Goal: Communication & Community: Answer question/provide support

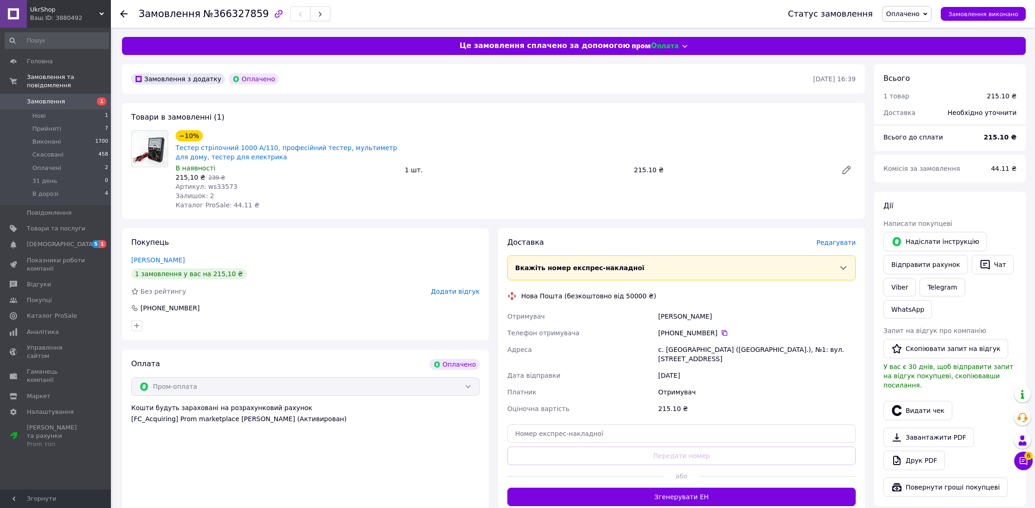
click at [924, 28] on div "Замовлення №366327859 Статус замовлення Оплачено Прийнято Виконано Скасовано 31…" at bounding box center [574, 382] width 923 height 708
click at [924, 21] on span "Оплачено" at bounding box center [906, 14] width 49 height 16
click at [924, 34] on li "Прийнято" at bounding box center [907, 32] width 49 height 14
click at [274, 91] on div "Замовлення з додатку Оплачено [DATE] 16:39" at bounding box center [493, 79] width 743 height 30
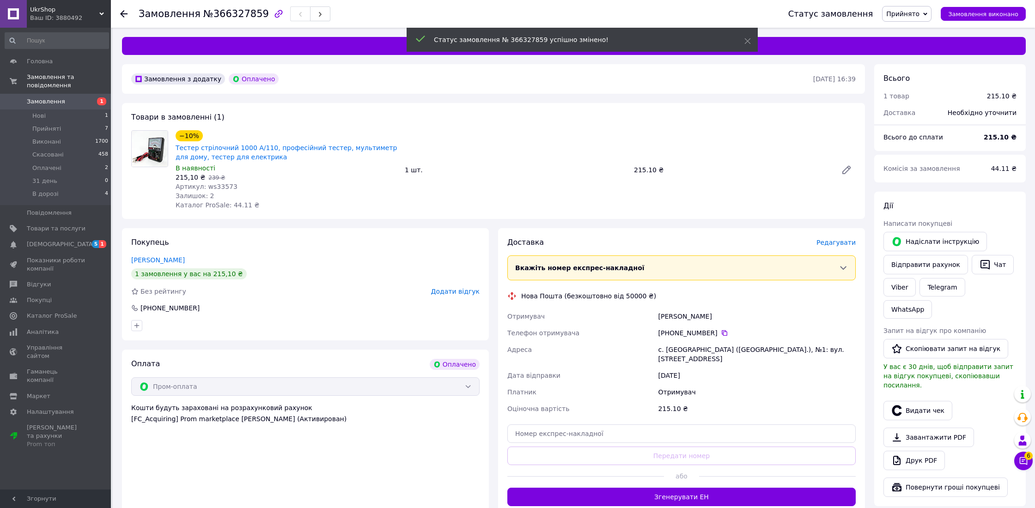
click at [122, 18] on div at bounding box center [123, 13] width 7 height 9
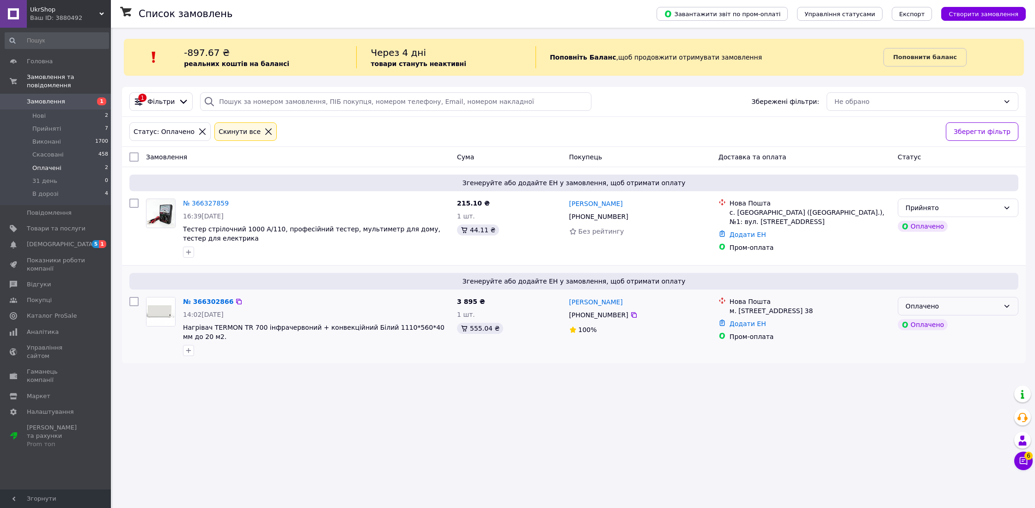
click at [947, 305] on div "Оплачено" at bounding box center [953, 306] width 94 height 10
click at [941, 323] on li "Прийнято" at bounding box center [958, 325] width 120 height 17
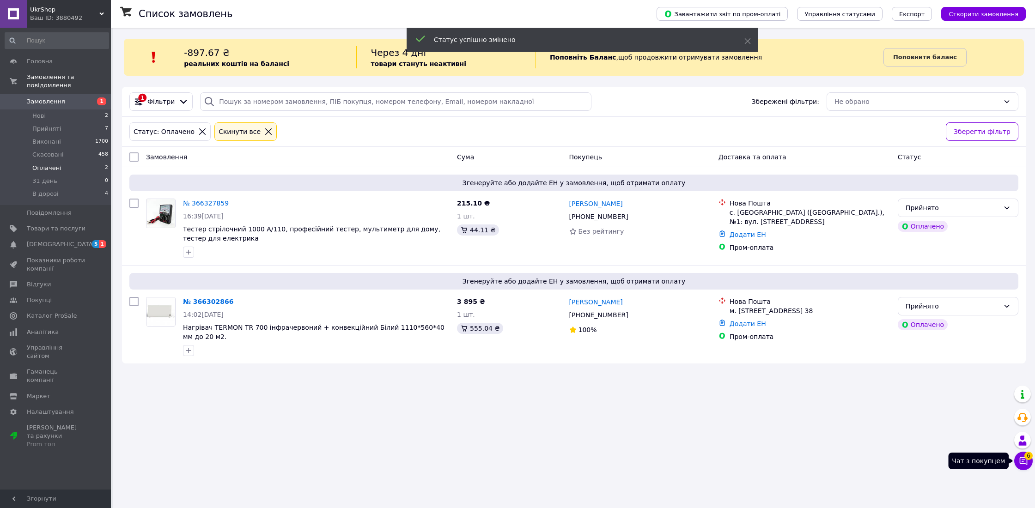
click at [1027, 462] on icon at bounding box center [1024, 462] width 8 height 8
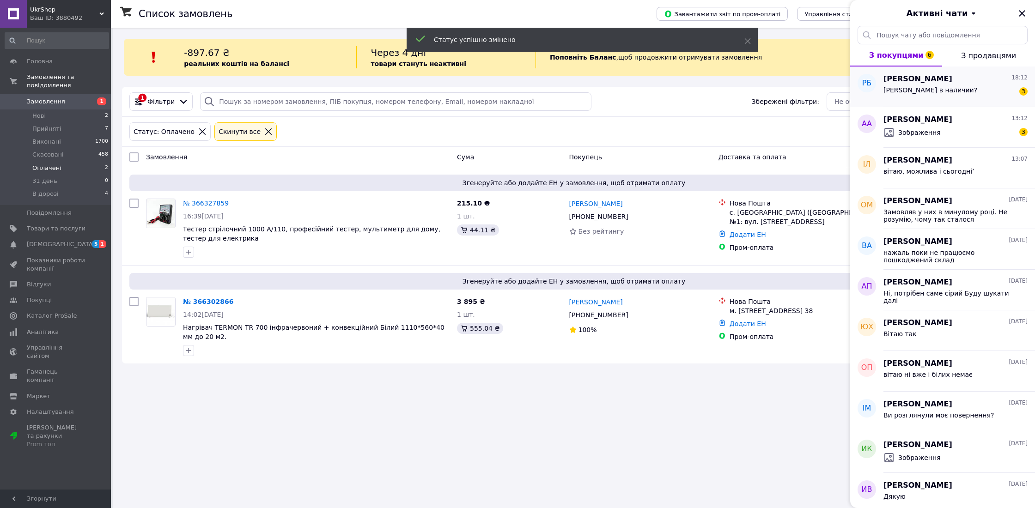
click at [957, 87] on div "Такая в наличии? 3" at bounding box center [956, 92] width 144 height 15
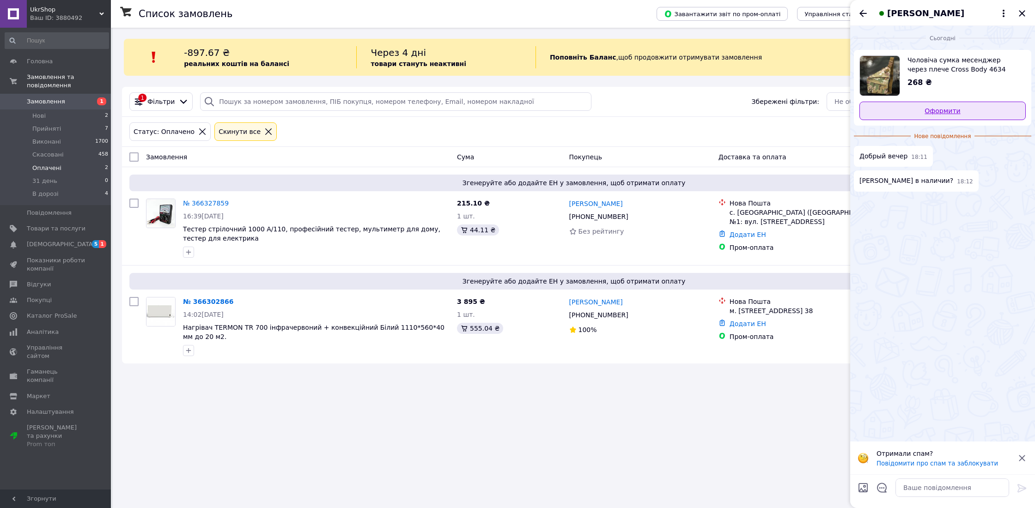
click at [920, 113] on link "Оформити" at bounding box center [943, 111] width 166 height 18
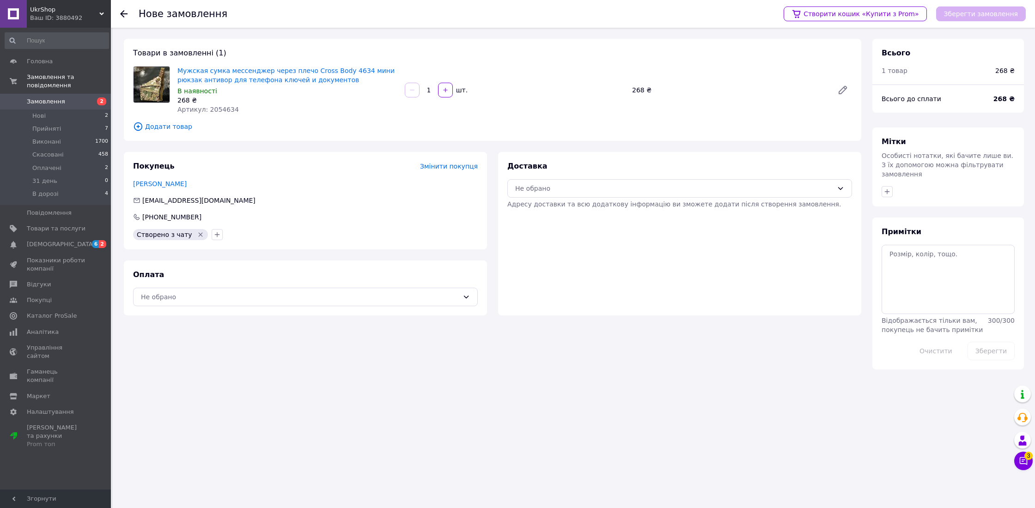
click at [126, 14] on icon at bounding box center [123, 13] width 7 height 7
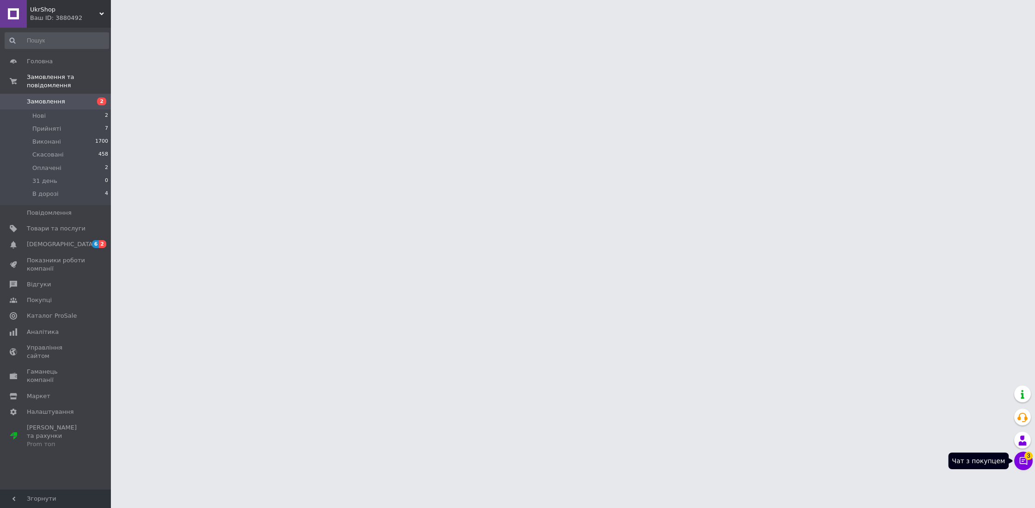
click at [1021, 465] on icon at bounding box center [1023, 461] width 9 height 9
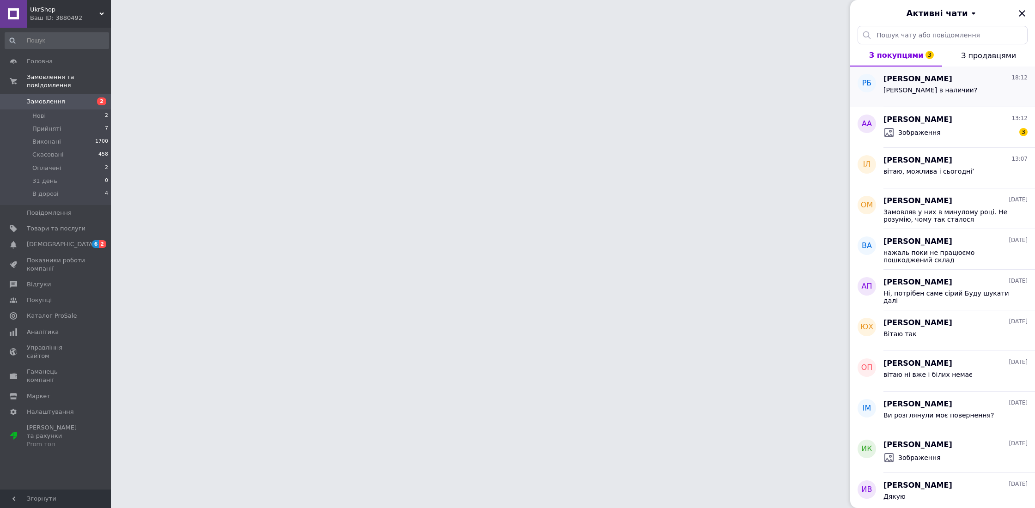
click at [990, 93] on div "[PERSON_NAME] в наличии?" at bounding box center [956, 92] width 144 height 15
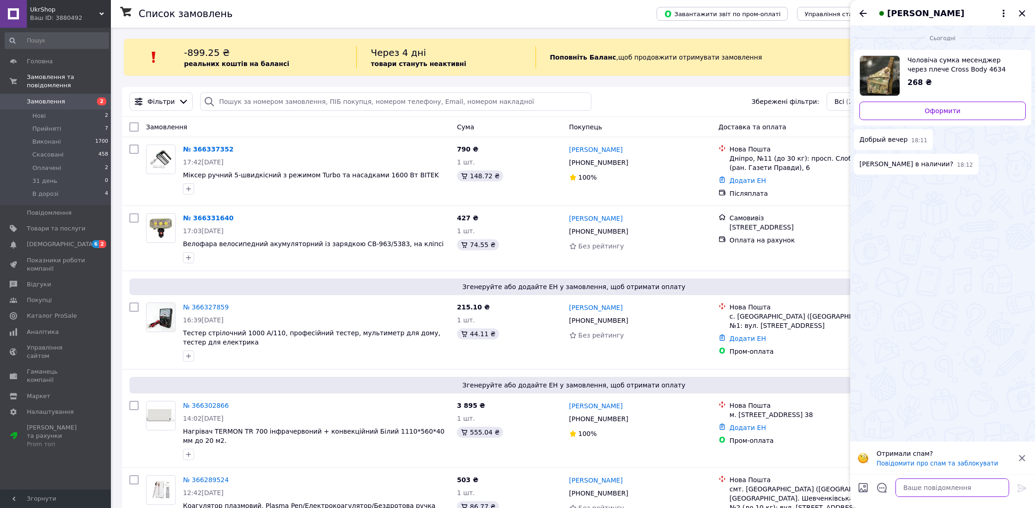
click at [952, 480] on textarea at bounding box center [953, 488] width 114 height 18
type textarea "есть"
click at [859, 17] on icon "Назад" at bounding box center [863, 13] width 11 height 11
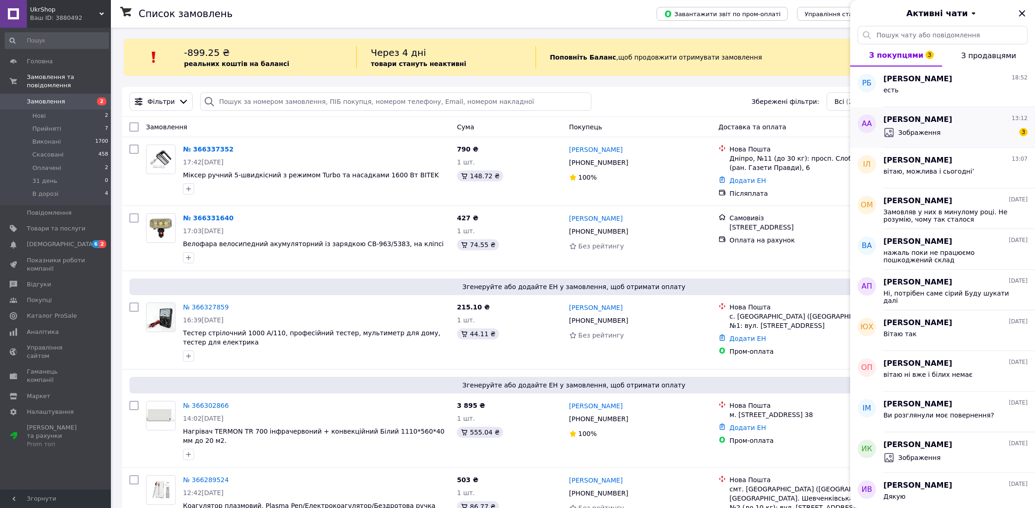
click at [914, 141] on div "[PERSON_NAME] 13:12 Зображення 3" at bounding box center [960, 127] width 152 height 41
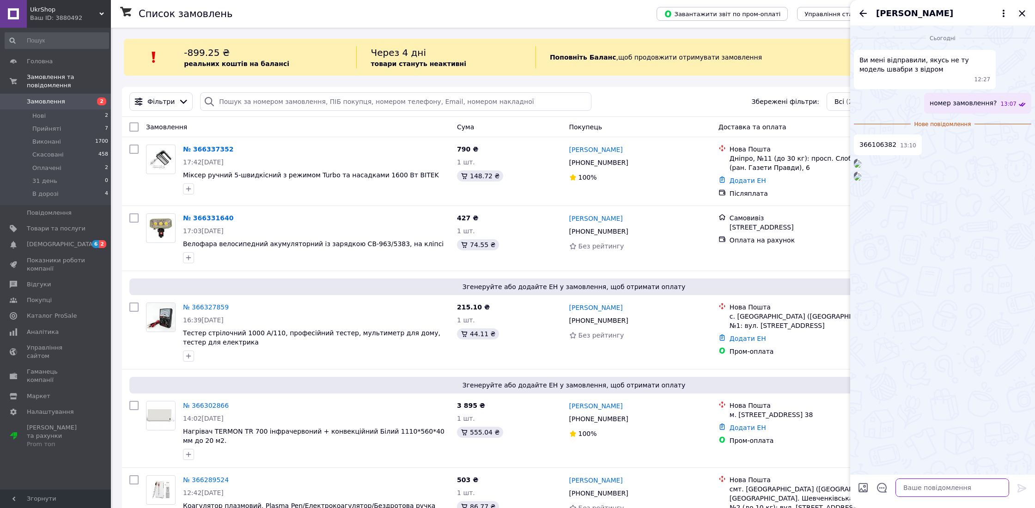
click at [915, 481] on textarea at bounding box center [953, 488] width 114 height 18
type textarea "а ви яку замовили7"
click at [866, 16] on icon "Назад" at bounding box center [863, 13] width 11 height 11
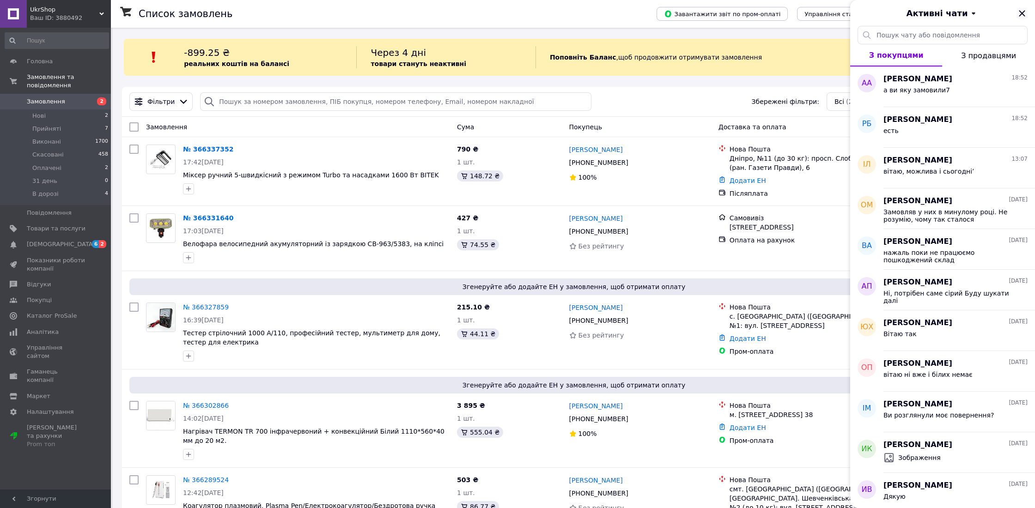
click at [1023, 16] on icon "Закрити" at bounding box center [1022, 13] width 11 height 11
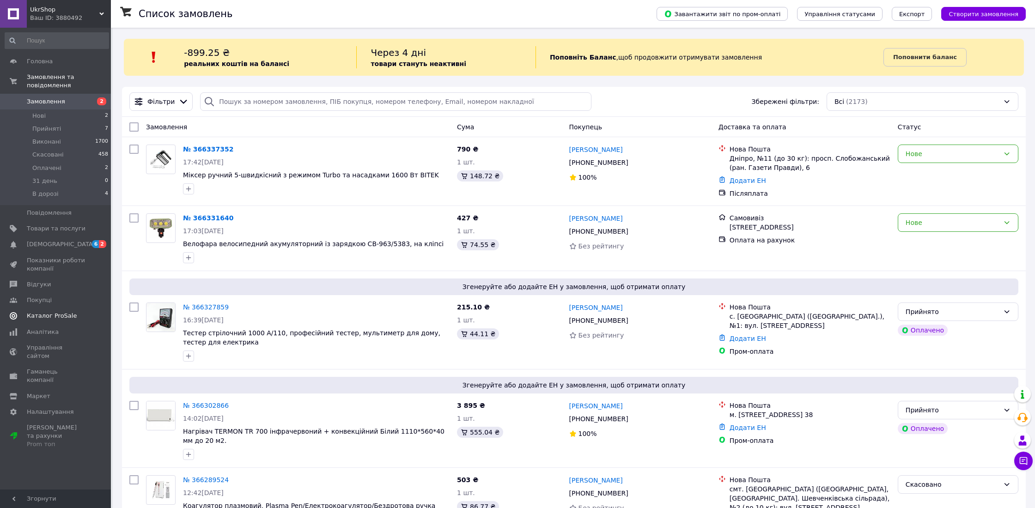
click at [74, 320] on span "Каталог ProSale" at bounding box center [56, 316] width 59 height 8
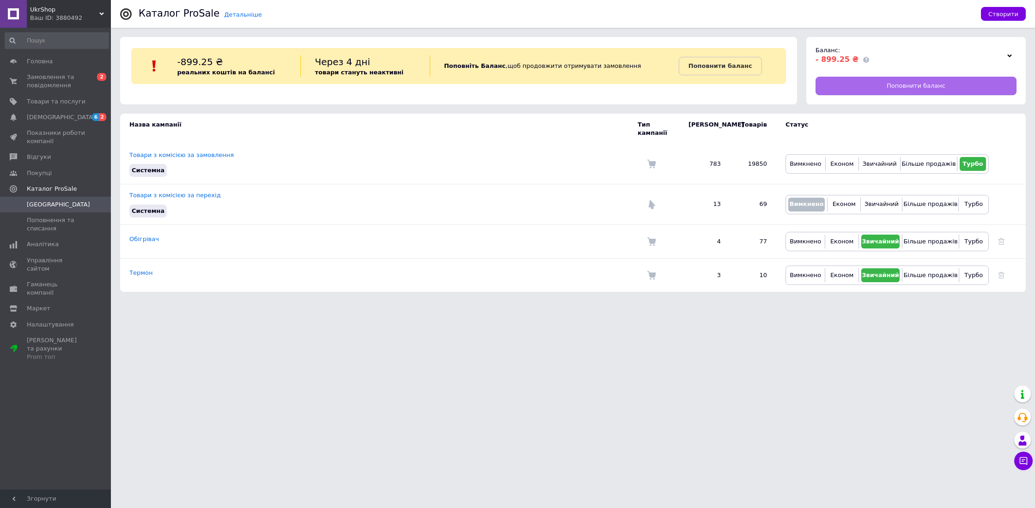
click at [876, 92] on link "Поповнити баланс" at bounding box center [916, 86] width 201 height 18
